Goal: Use online tool/utility: Use online tool/utility

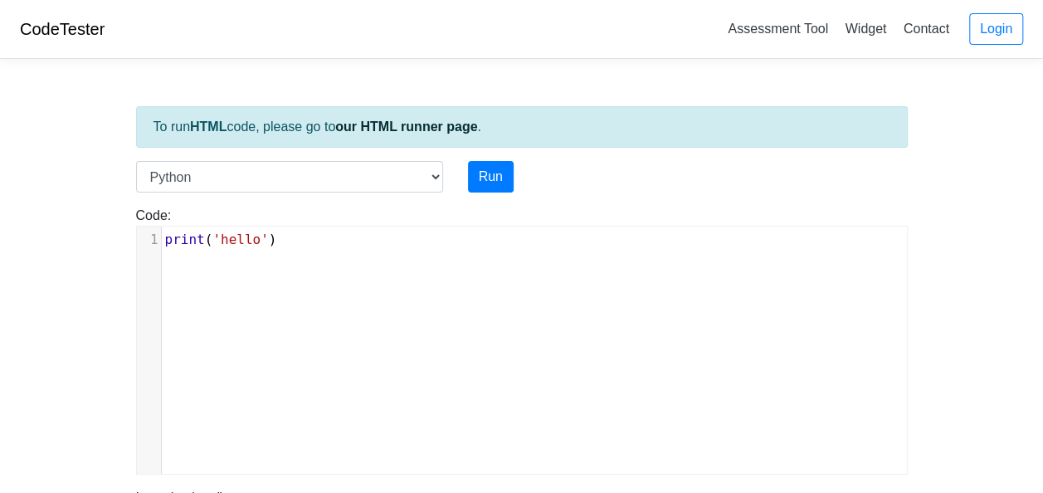
click at [295, 246] on pre "print ( 'hello' )" at bounding box center [541, 240] width 759 height 20
type textarea "​"
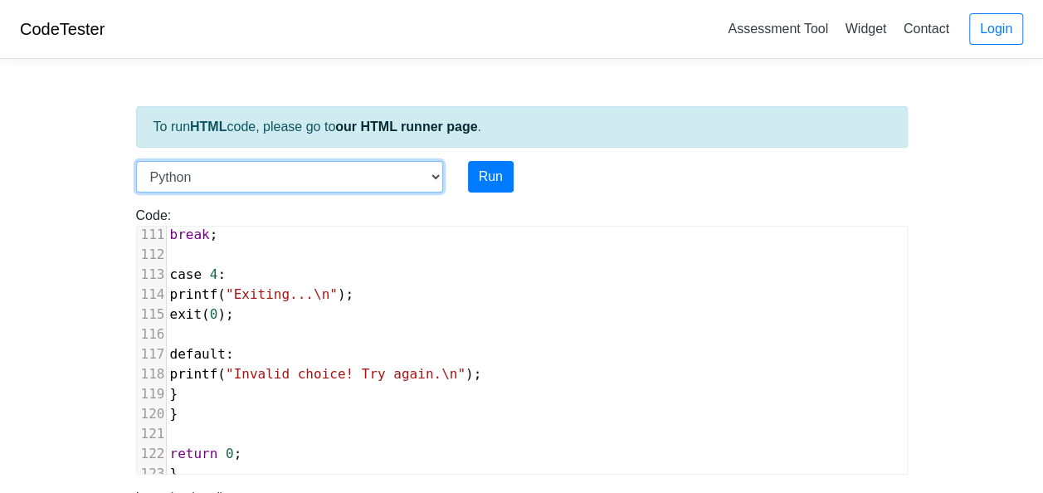
click at [432, 179] on select "C C++ Go Java Javascript Python Ruby" at bounding box center [289, 177] width 307 height 32
select select "c"
click at [136, 161] on select "C C++ Go Java Javascript Python Ruby" at bounding box center [289, 177] width 307 height 32
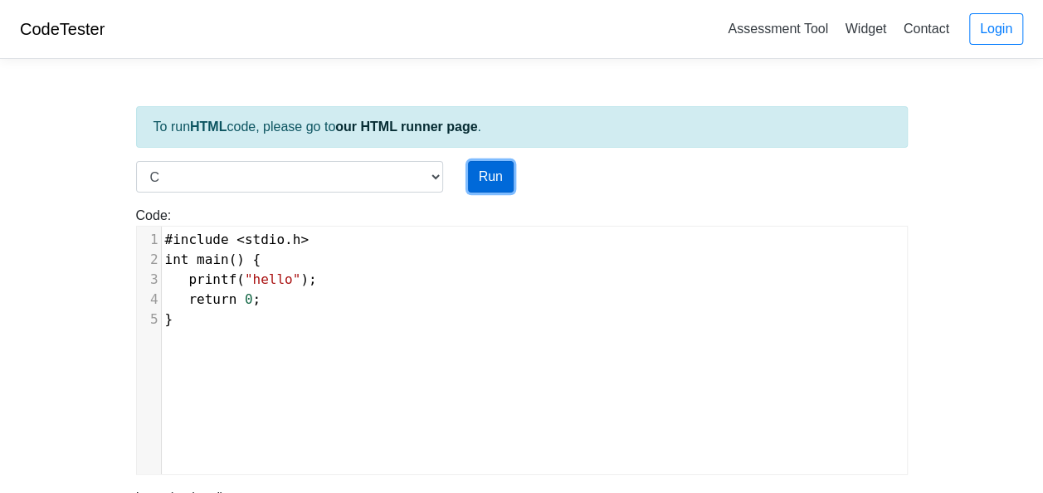
click at [499, 183] on button "Run" at bounding box center [491, 177] width 46 height 32
type input "[URL][DOMAIN_NAME]"
type textarea "Stdout: hello"
click at [477, 178] on button "Run" at bounding box center [491, 177] width 46 height 32
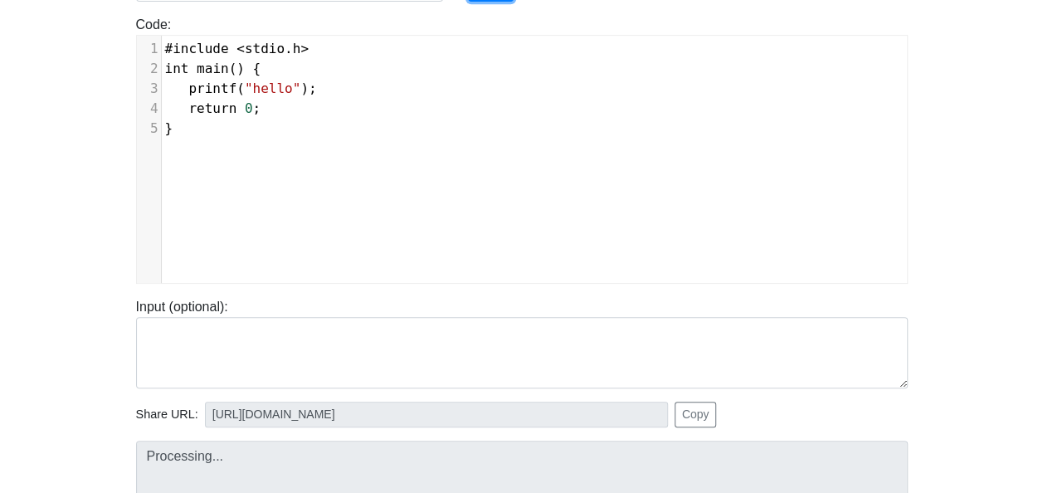
type input "[URL][DOMAIN_NAME]"
type textarea "Stdout: hello"
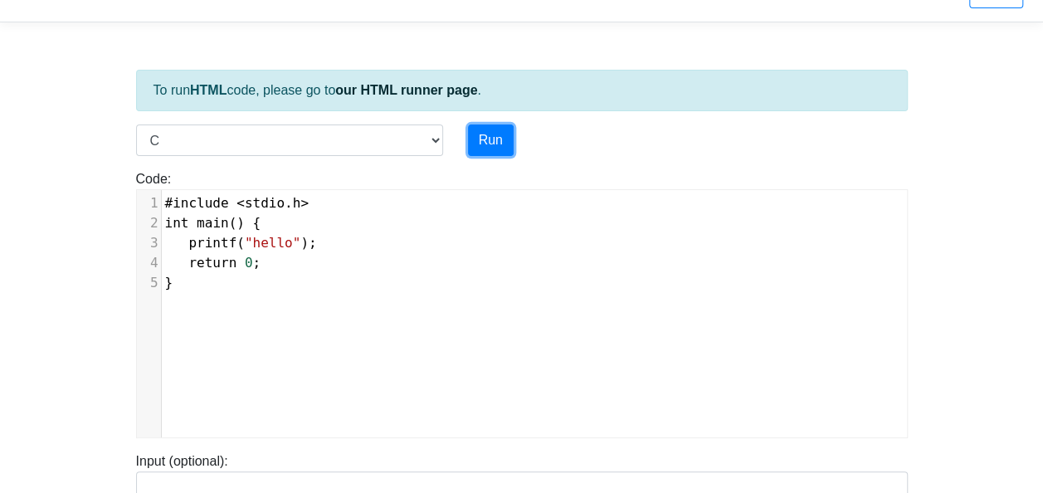
scroll to position [0, 0]
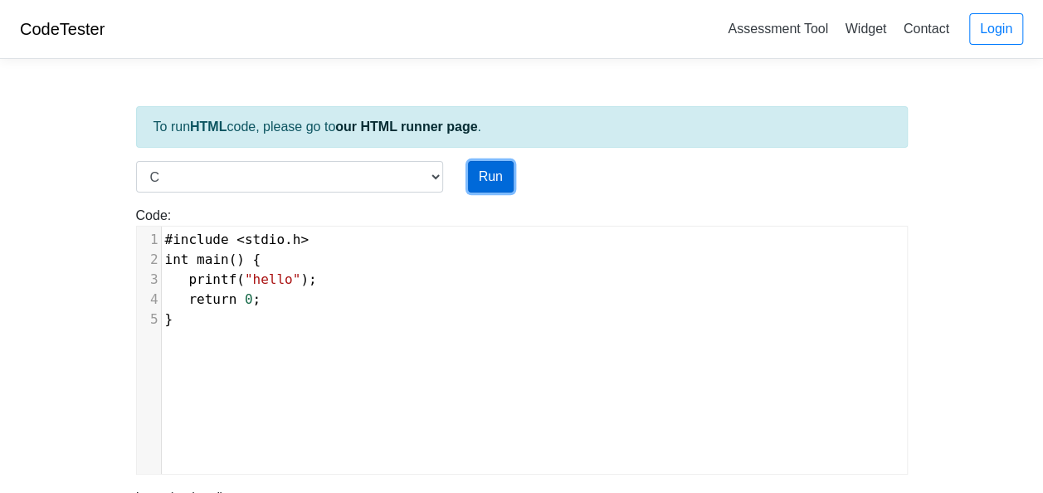
click at [503, 181] on button "Run" at bounding box center [491, 177] width 46 height 32
type input "[URL][DOMAIN_NAME]"
type textarea "Stdout: hello"
click at [511, 310] on pre "}" at bounding box center [541, 320] width 759 height 20
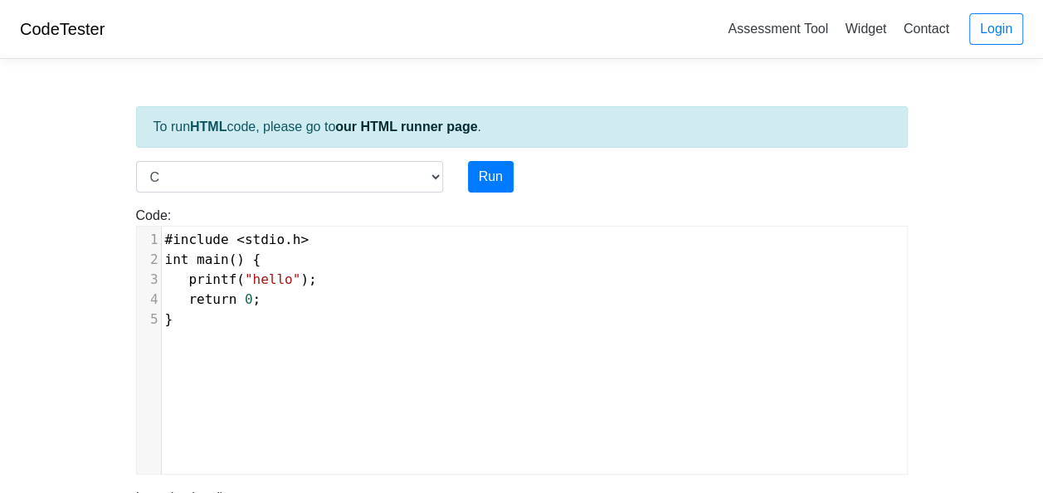
click at [289, 304] on pre "return 0 ;" at bounding box center [541, 300] width 759 height 20
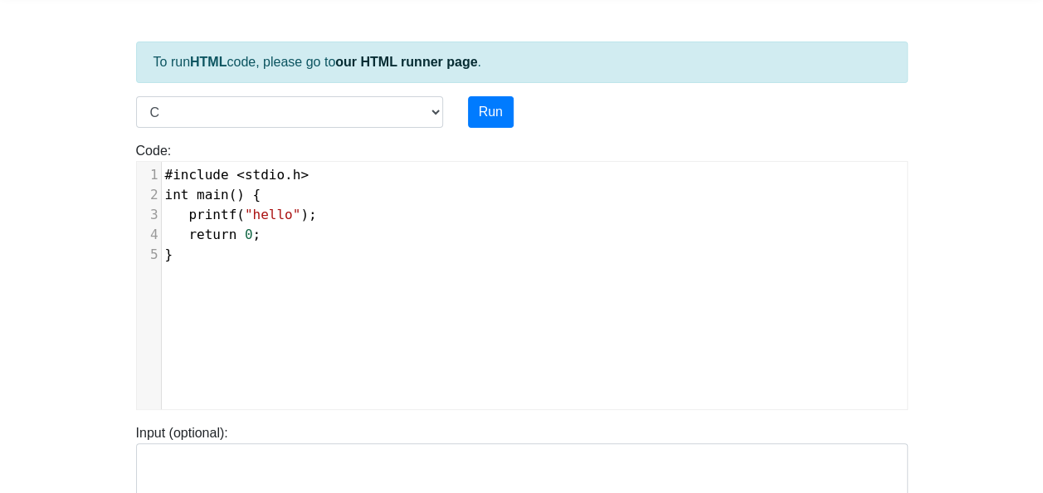
scroll to position [0, 0]
